Goal: Information Seeking & Learning: Check status

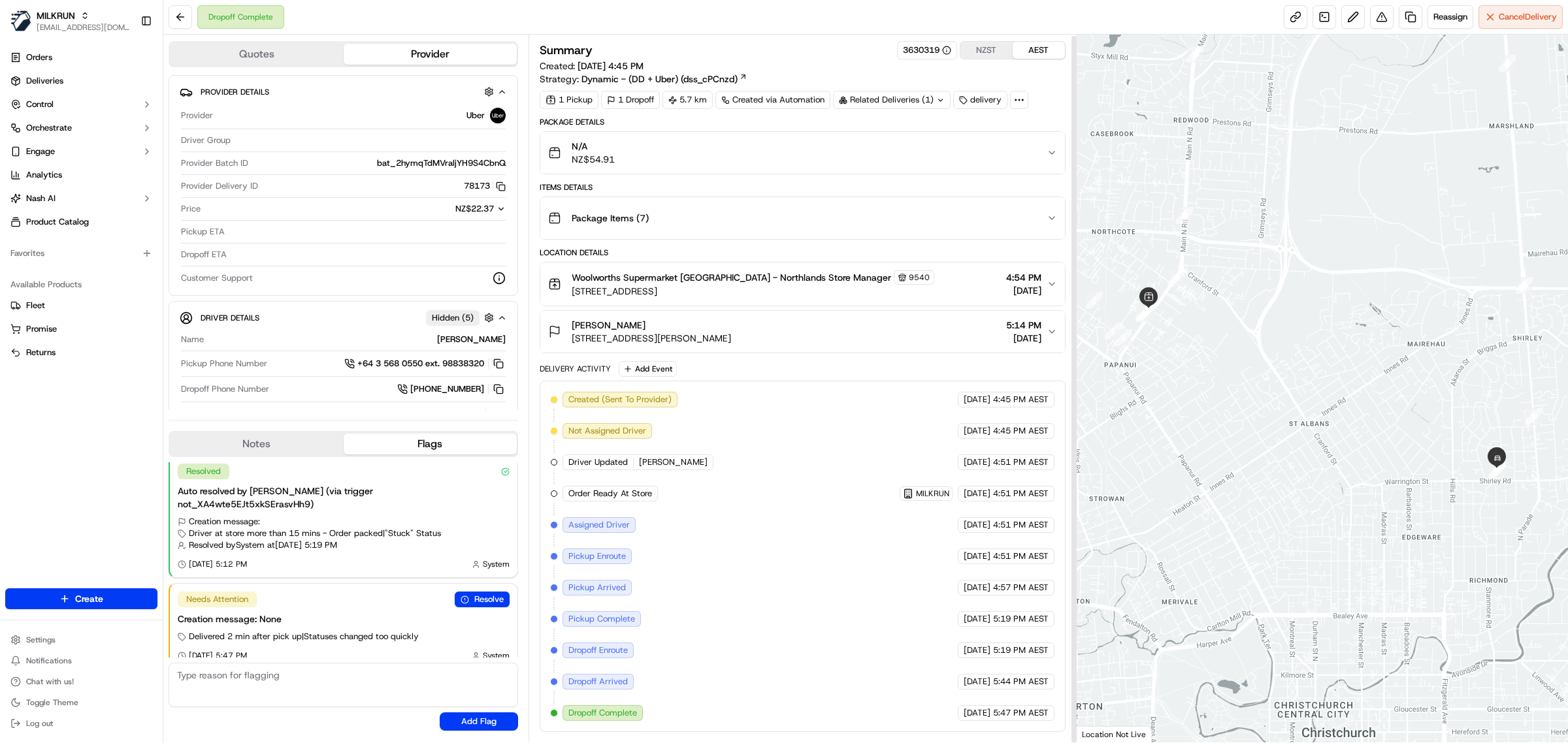
scroll to position [2, 0]
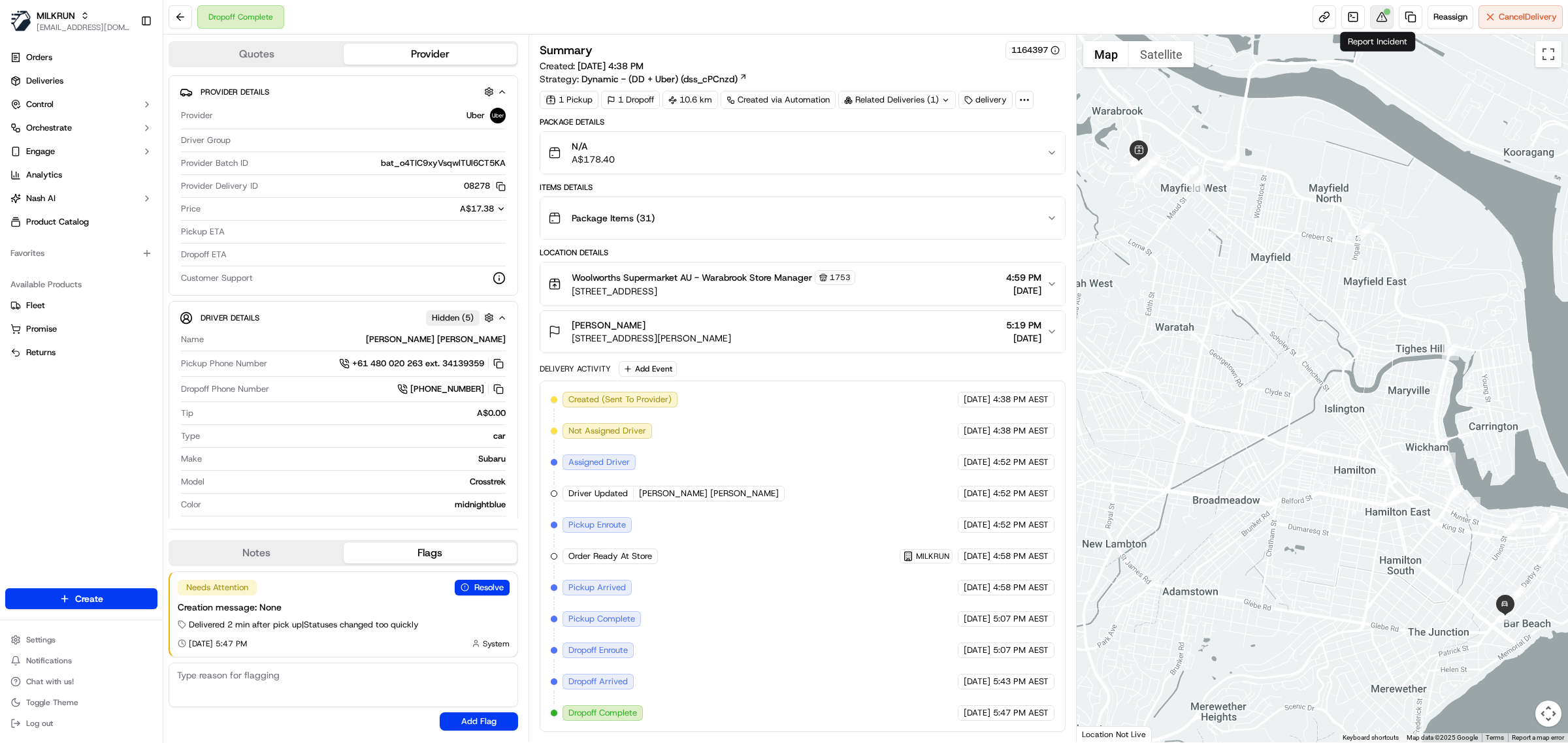
click at [1384, 12] on div at bounding box center [1387, 12] width 6 height 6
click at [1381, 17] on button at bounding box center [1382, 17] width 24 height 24
click at [96, 84] on link "Deliveries" at bounding box center [81, 80] width 152 height 21
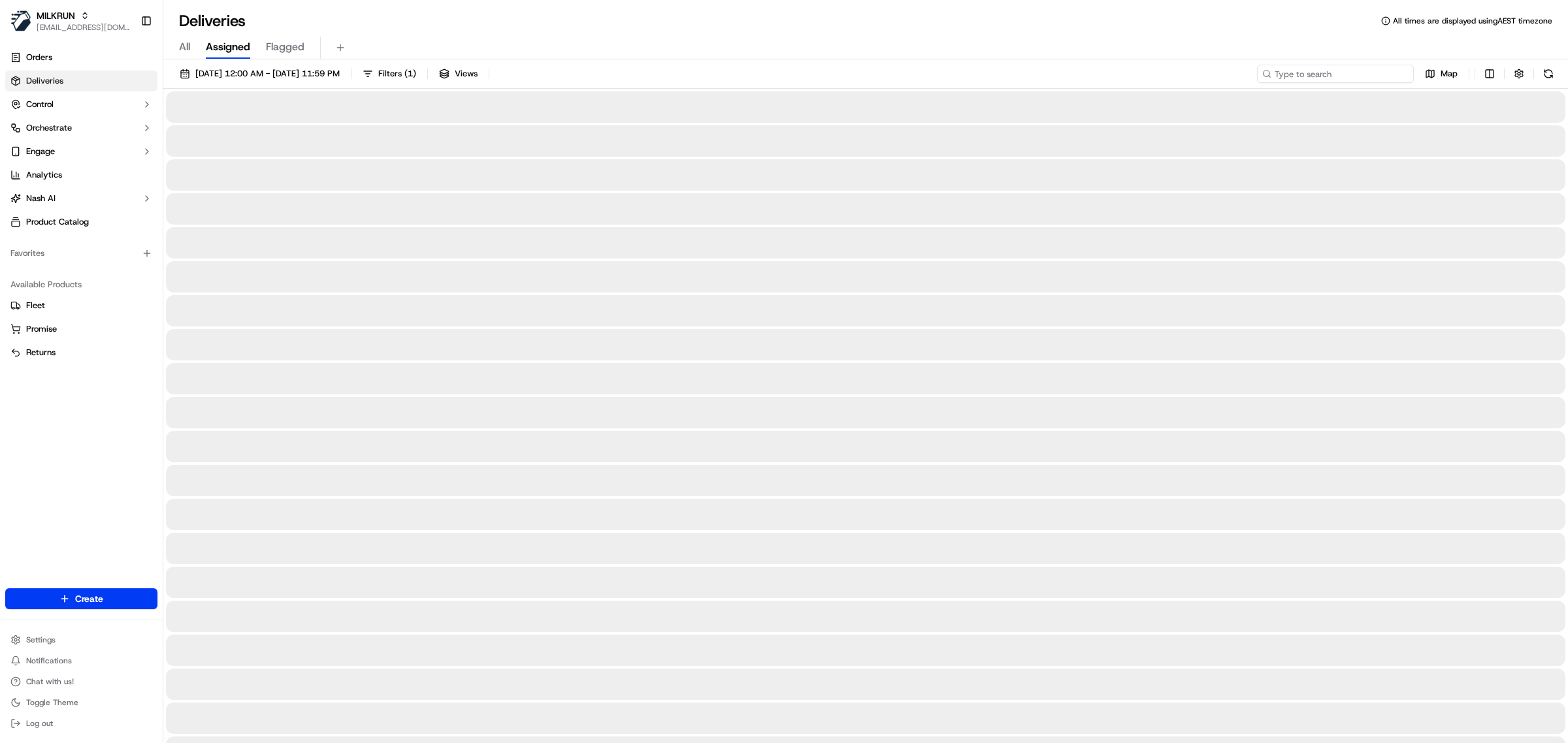
click at [1372, 77] on input at bounding box center [1335, 73] width 157 height 18
paste input "Lauren Fotheringham"
type input "Lauren Fotheringham"
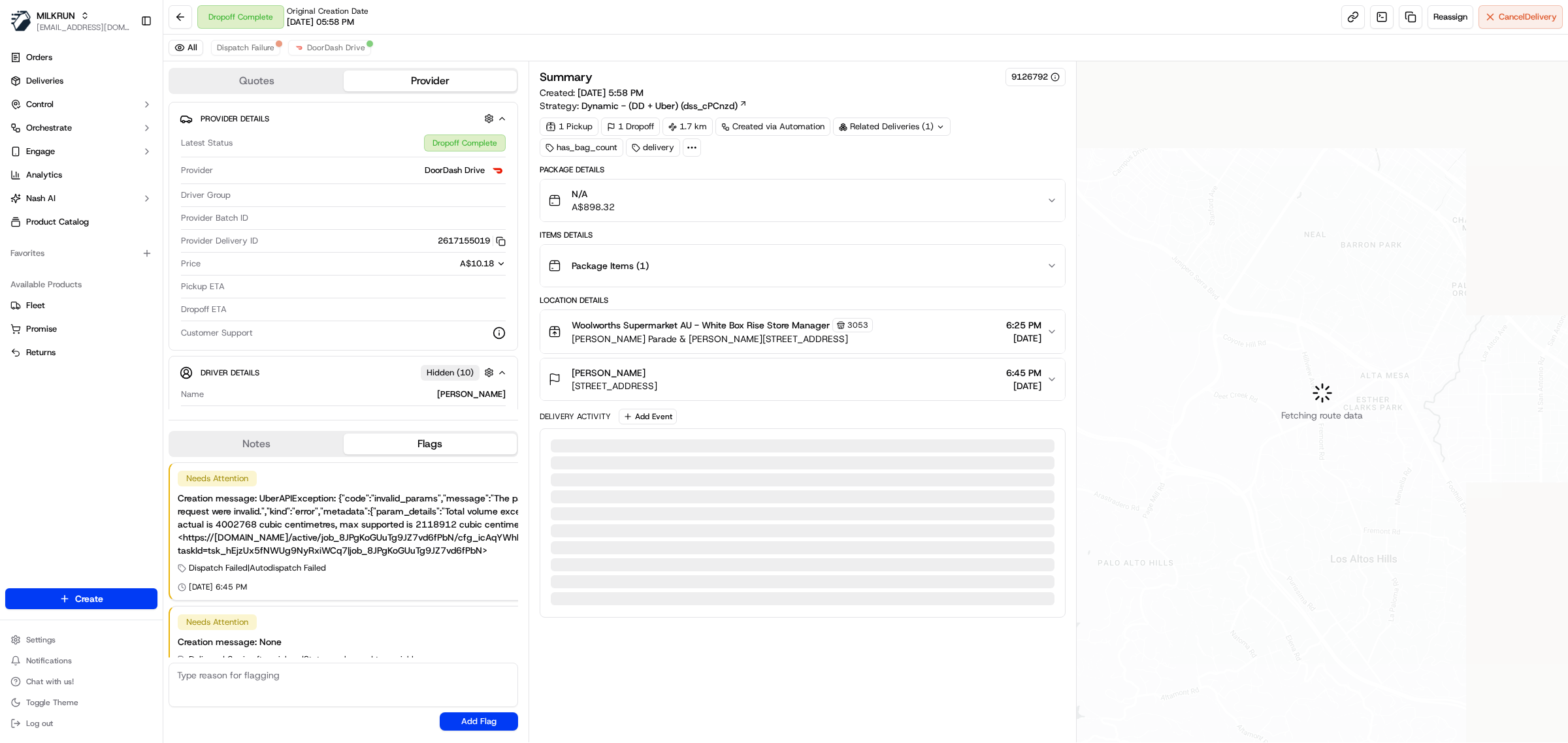
scroll to position [36, 0]
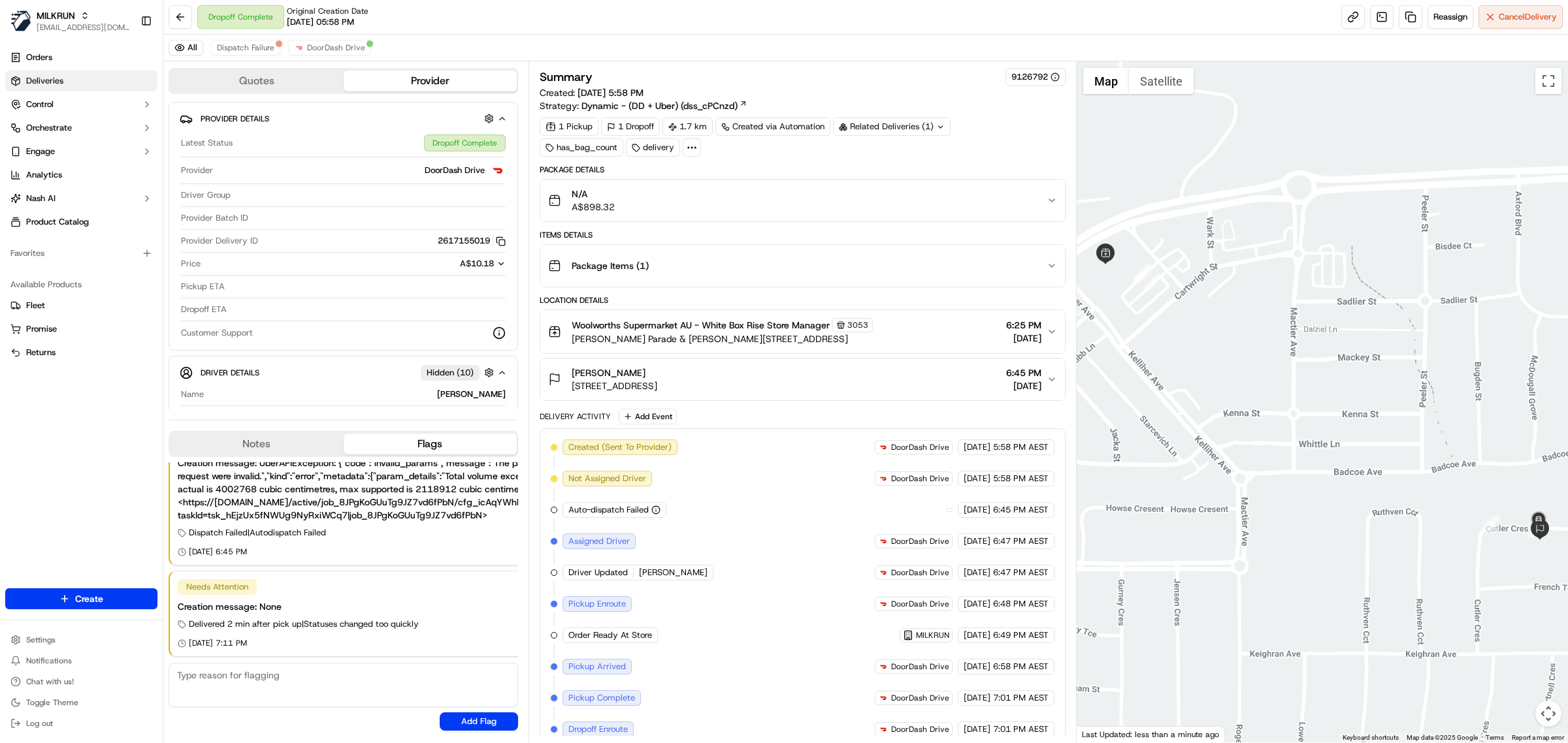
click at [99, 80] on link "Deliveries" at bounding box center [81, 80] width 152 height 21
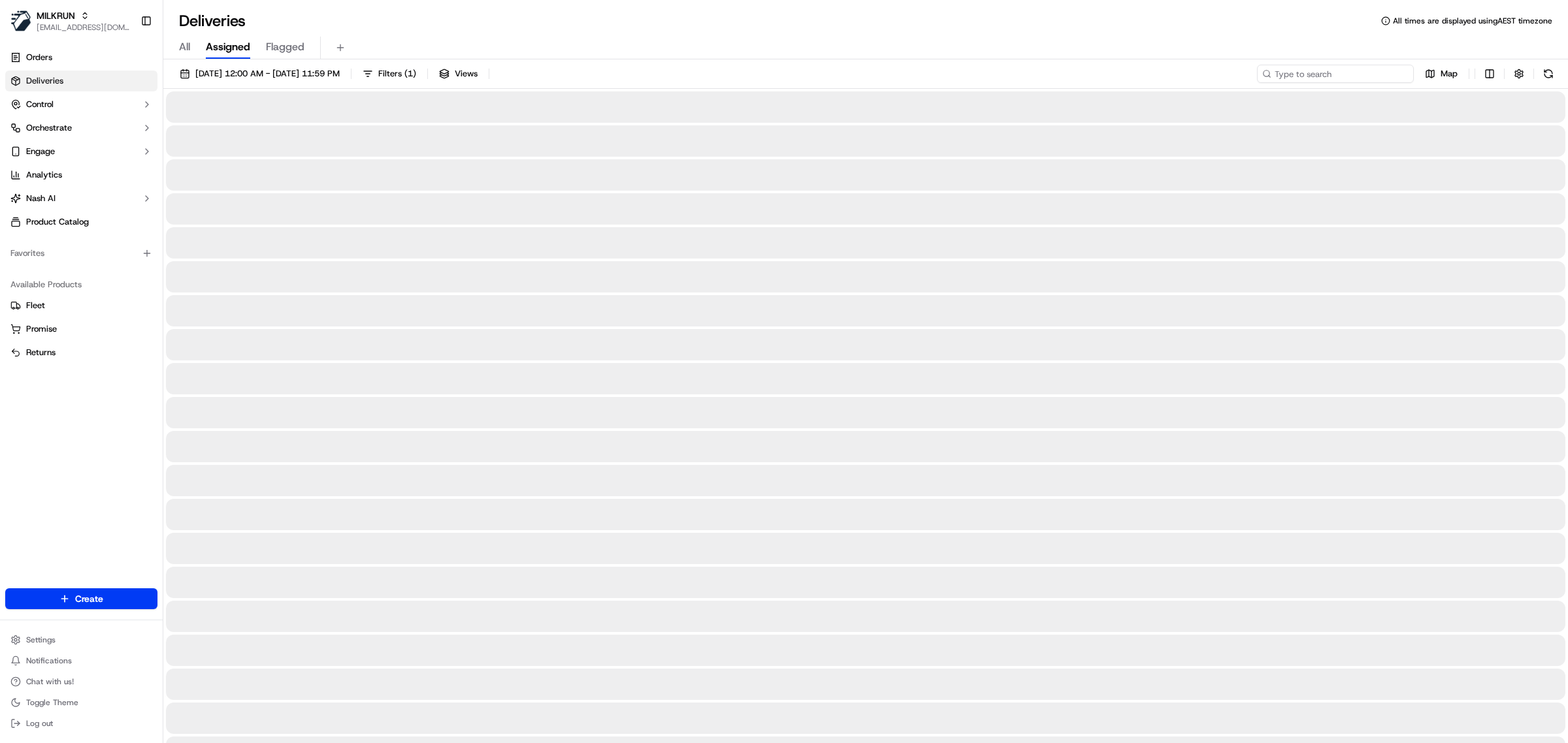
click at [1347, 73] on input at bounding box center [1335, 73] width 157 height 18
paste input "Josh M"
type input "Josh M"
